Goal: Information Seeking & Learning: Learn about a topic

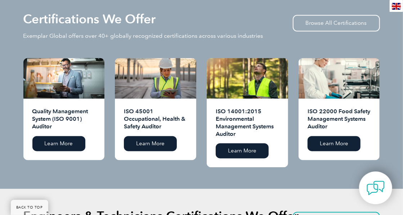
scroll to position [684, 0]
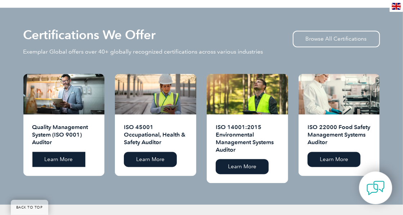
click at [52, 154] on link "Learn More" at bounding box center [58, 159] width 53 height 15
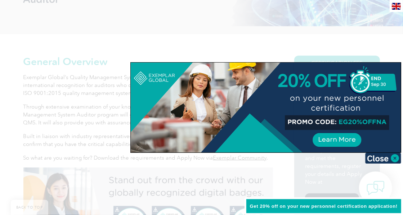
scroll to position [144, 0]
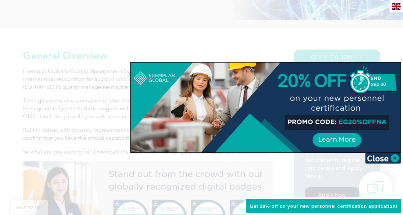
click at [123, 47] on div at bounding box center [201, 107] width 403 height 215
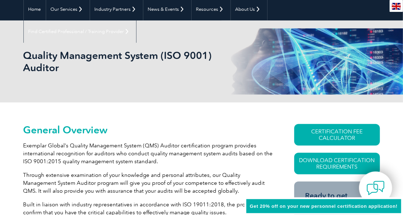
scroll to position [0, 0]
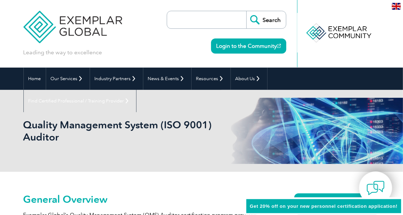
click at [114, 100] on div "Quality Management System (ISO 9001) Auditor" at bounding box center [201, 131] width 356 height 82
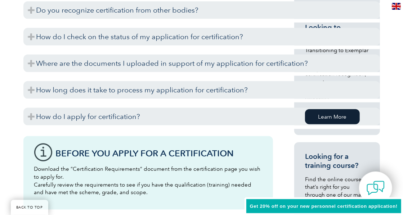
scroll to position [576, 0]
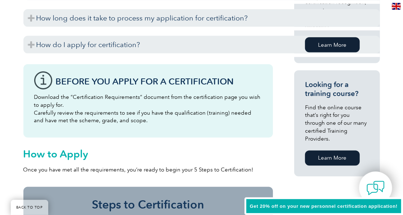
click at [324, 151] on link "Learn More" at bounding box center [332, 158] width 55 height 15
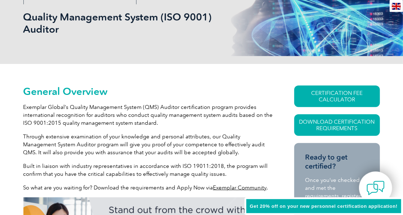
scroll to position [0, 0]
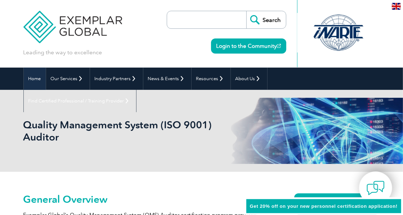
click at [33, 78] on link "Home" at bounding box center [35, 79] width 22 height 22
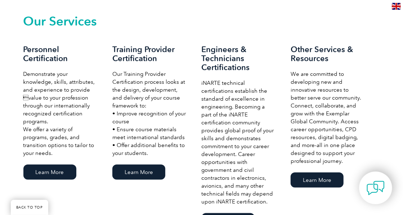
scroll to position [468, 0]
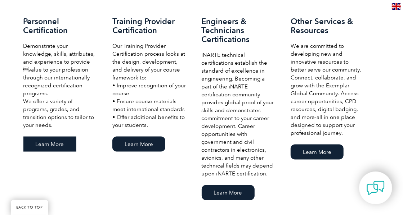
click at [41, 137] on link "Learn More" at bounding box center [49, 144] width 53 height 15
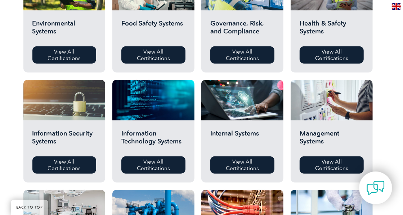
scroll to position [288, 0]
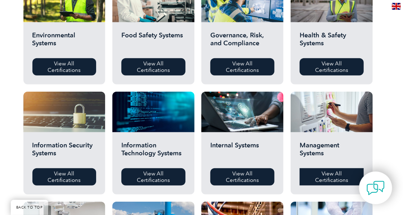
click at [326, 177] on link "View All Certifications" at bounding box center [332, 176] width 64 height 17
click at [235, 65] on link "View All Certifications" at bounding box center [242, 66] width 64 height 17
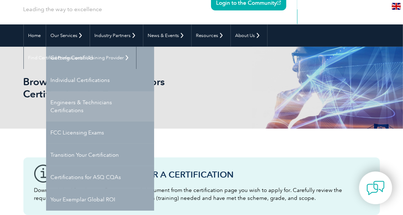
scroll to position [0, 0]
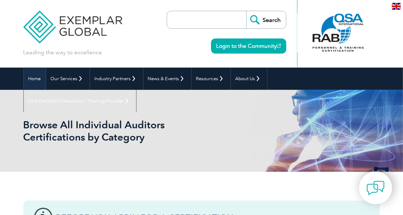
click at [37, 79] on link "Home" at bounding box center [35, 79] width 22 height 22
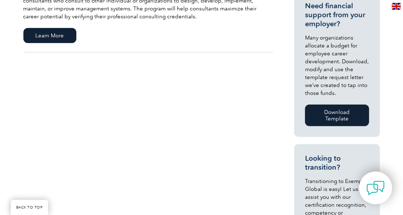
scroll to position [276, 0]
